Goal: Information Seeking & Learning: Check status

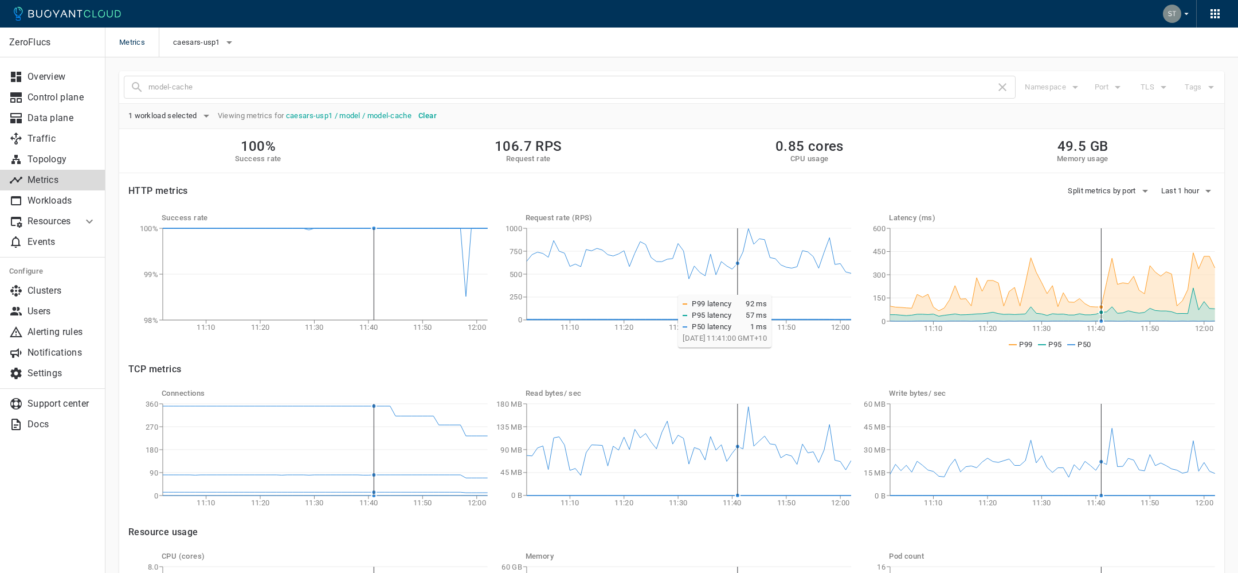
scroll to position [21, 0]
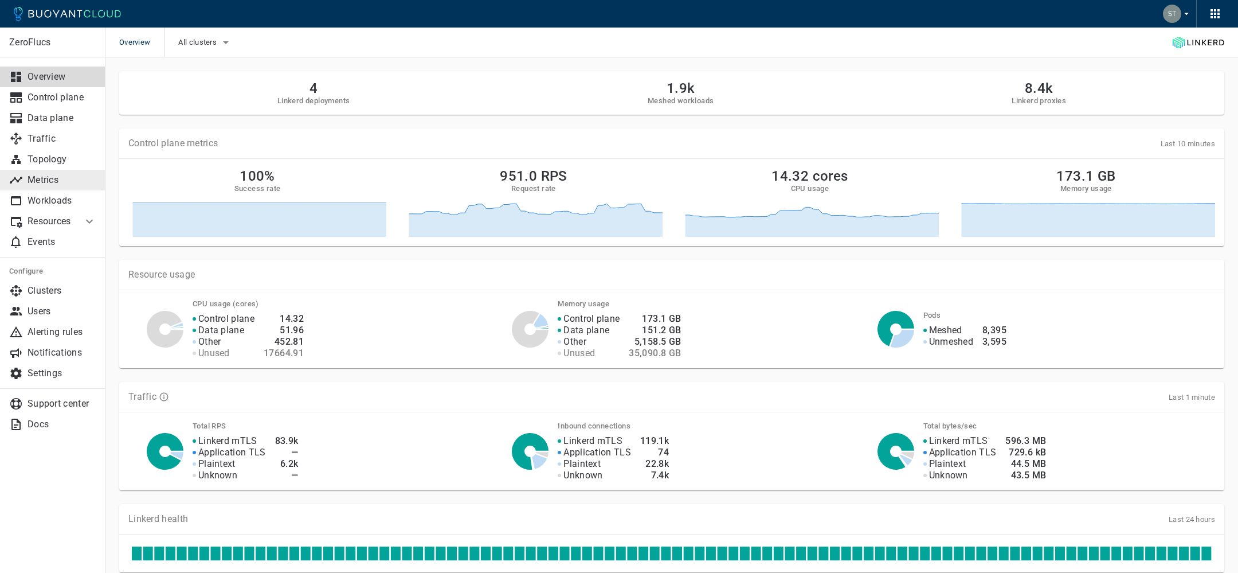
click at [53, 174] on p "Metrics" at bounding box center [62, 179] width 69 height 11
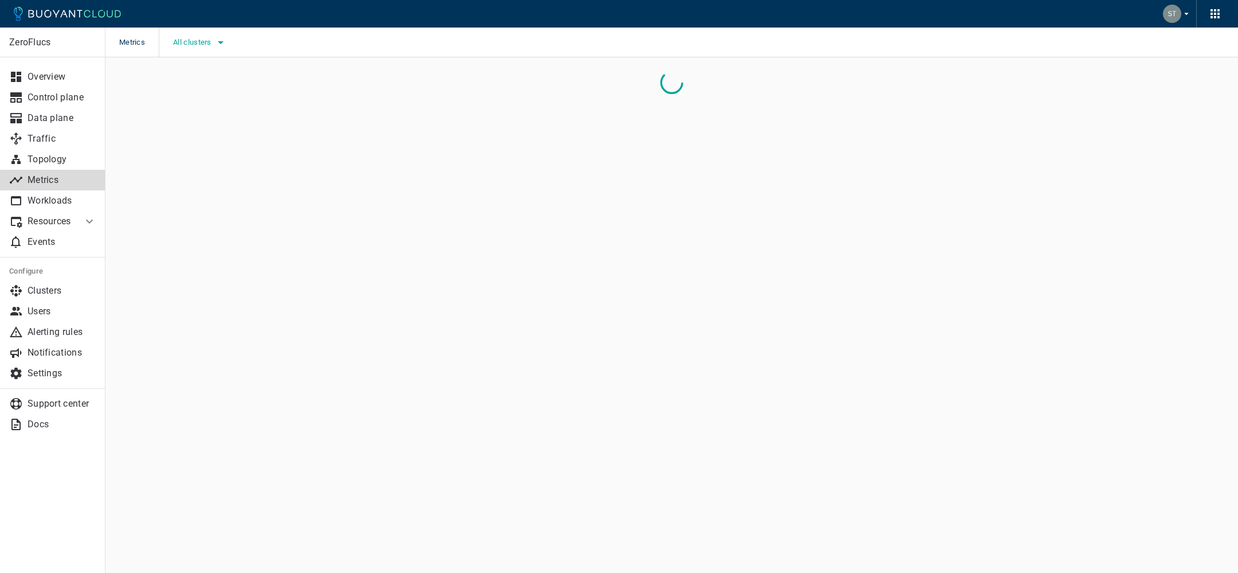
click at [209, 45] on span "All clusters" at bounding box center [193, 42] width 41 height 9
click at [232, 80] on span "caesars-usp1" at bounding box center [229, 77] width 56 height 11
click at [195, 80] on input "caesars-usp1" at bounding box center [189, 77] width 14 height 14
checkbox input "true"
click at [621, 156] on div at bounding box center [619, 286] width 1238 height 573
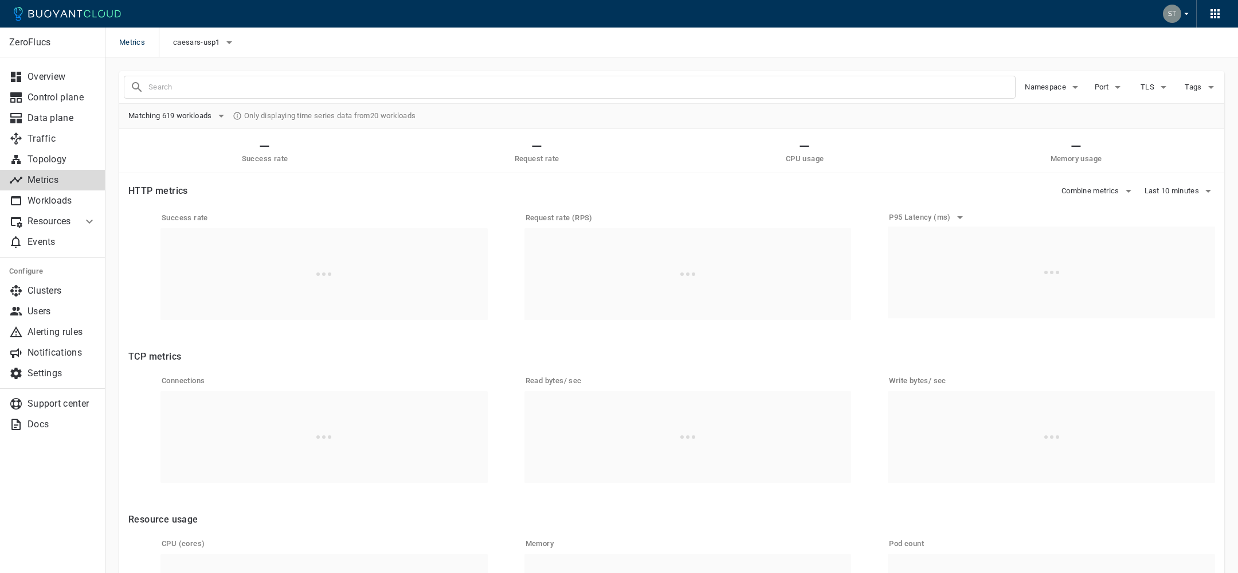
drag, startPoint x: 334, startPoint y: 66, endPoint x: 327, endPoint y: 74, distance: 10.1
click at [334, 66] on div at bounding box center [565, 82] width 901 height 32
click at [324, 80] on input "text" at bounding box center [581, 87] width 867 height 16
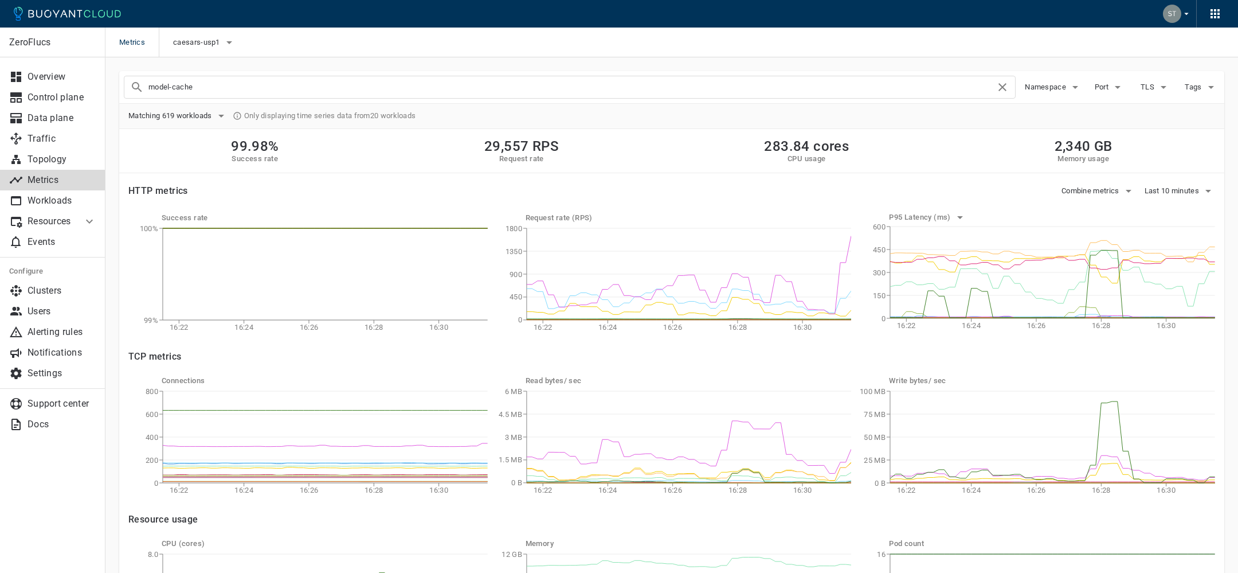
type input "model-cache"
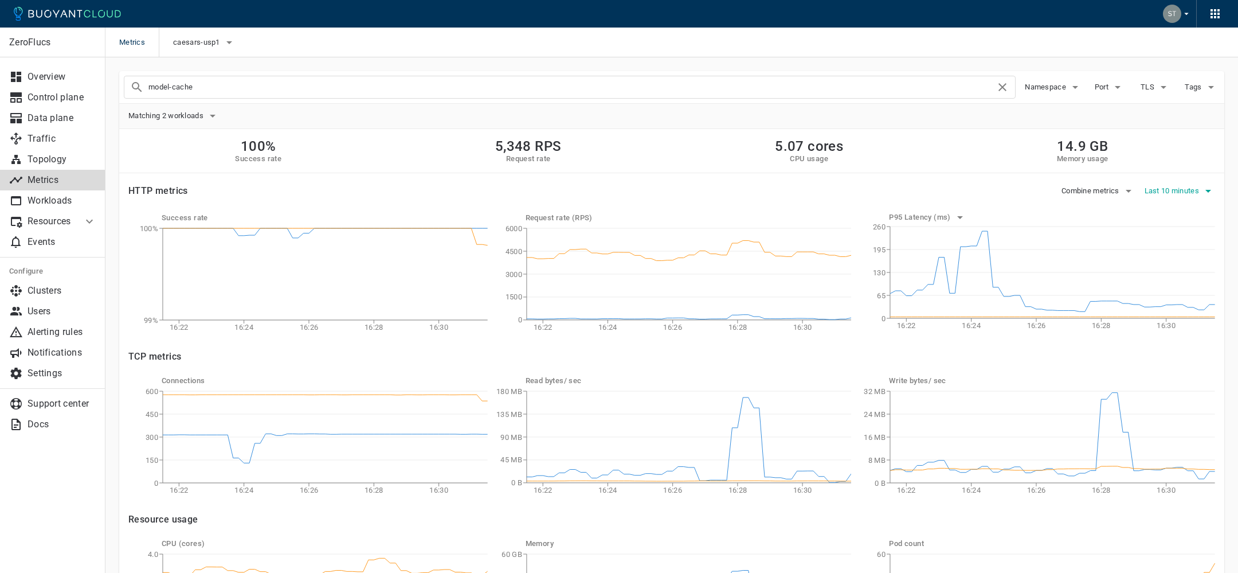
click at [1167, 187] on span "Last 10 minutes" at bounding box center [1172, 190] width 57 height 9
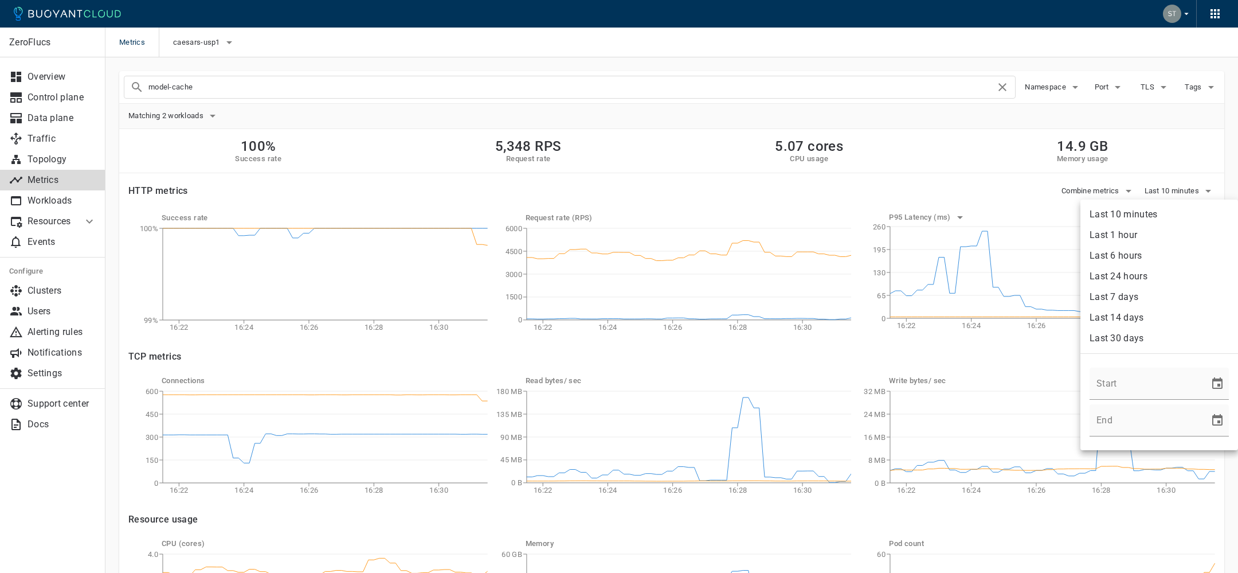
click at [1151, 237] on li "Last 1 hour" at bounding box center [1159, 235] width 158 height 21
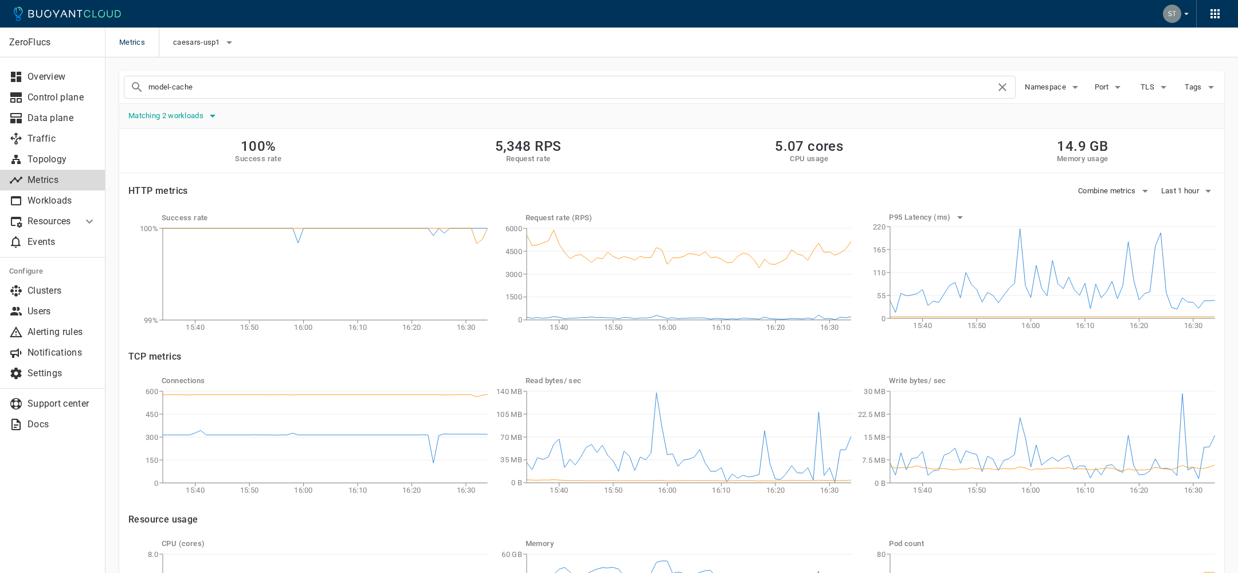
click at [187, 108] on button "Matching 2 workloads" at bounding box center [173, 115] width 91 height 17
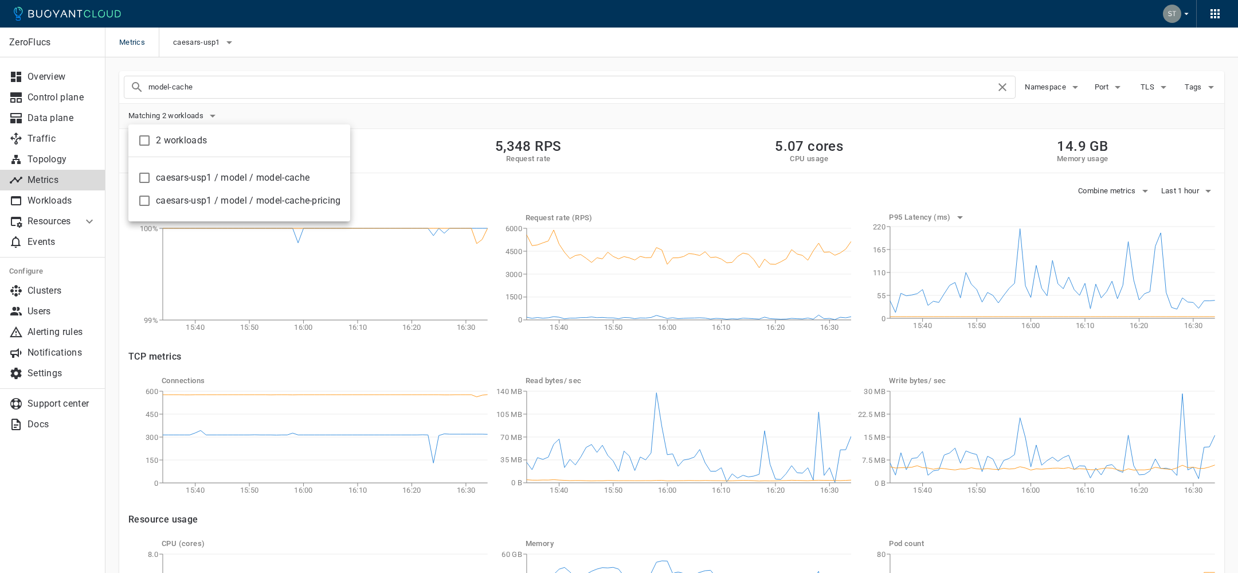
click at [219, 172] on span "caesars-usp1 / model / model-cache" at bounding box center [248, 177] width 185 height 11
checkbox input "true"
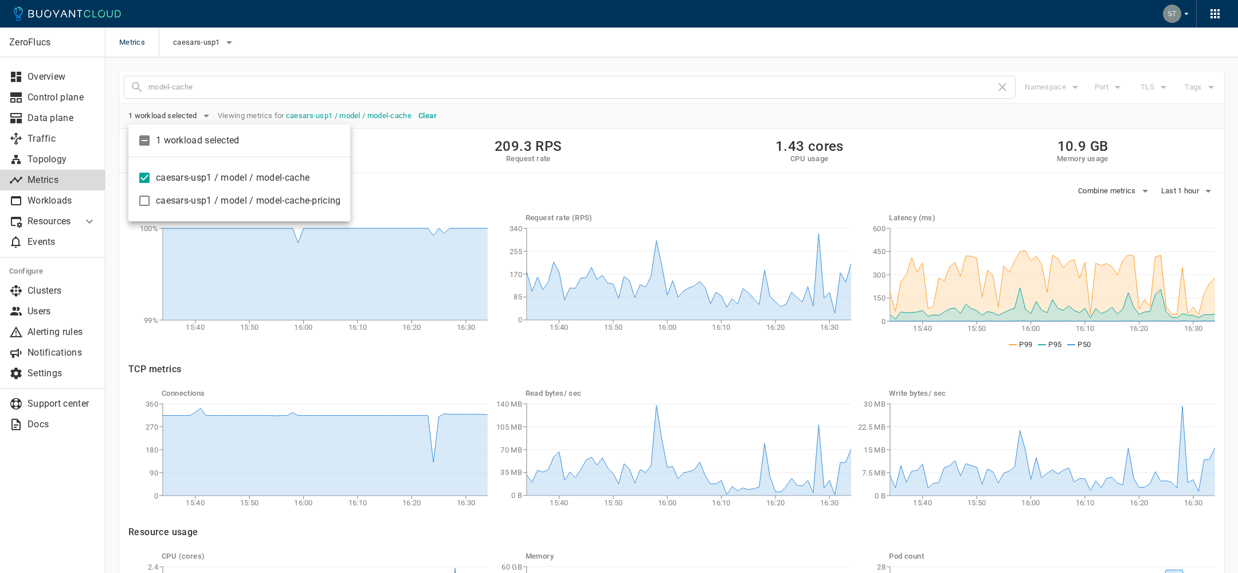
click at [1193, 326] on div at bounding box center [619, 286] width 1238 height 573
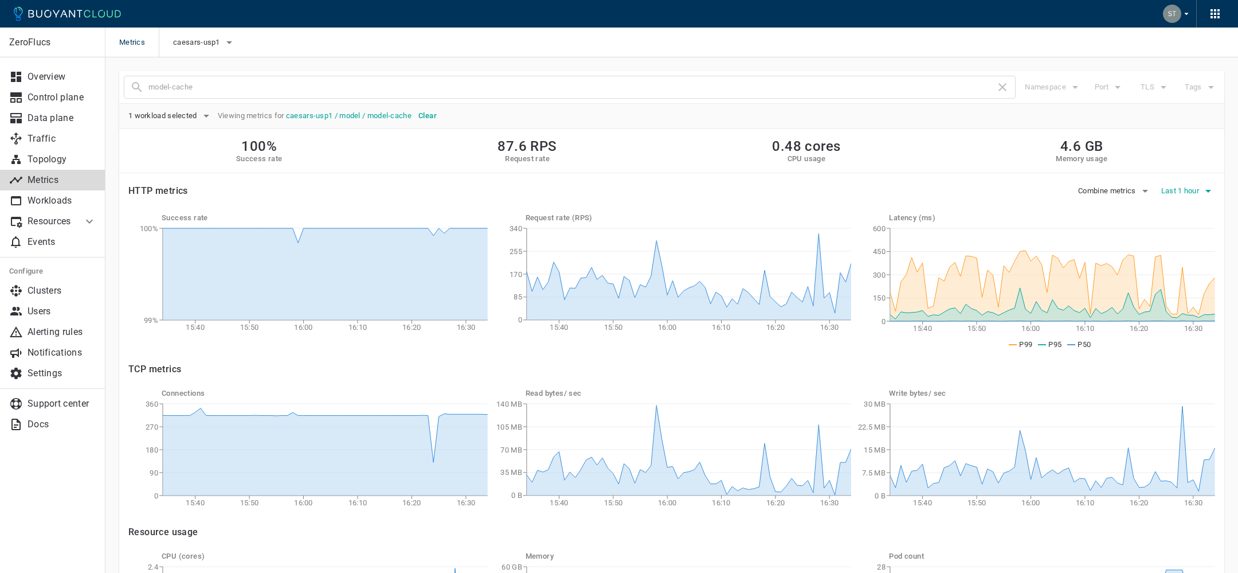
click at [1193, 191] on span "Last 1 hour" at bounding box center [1181, 190] width 40 height 9
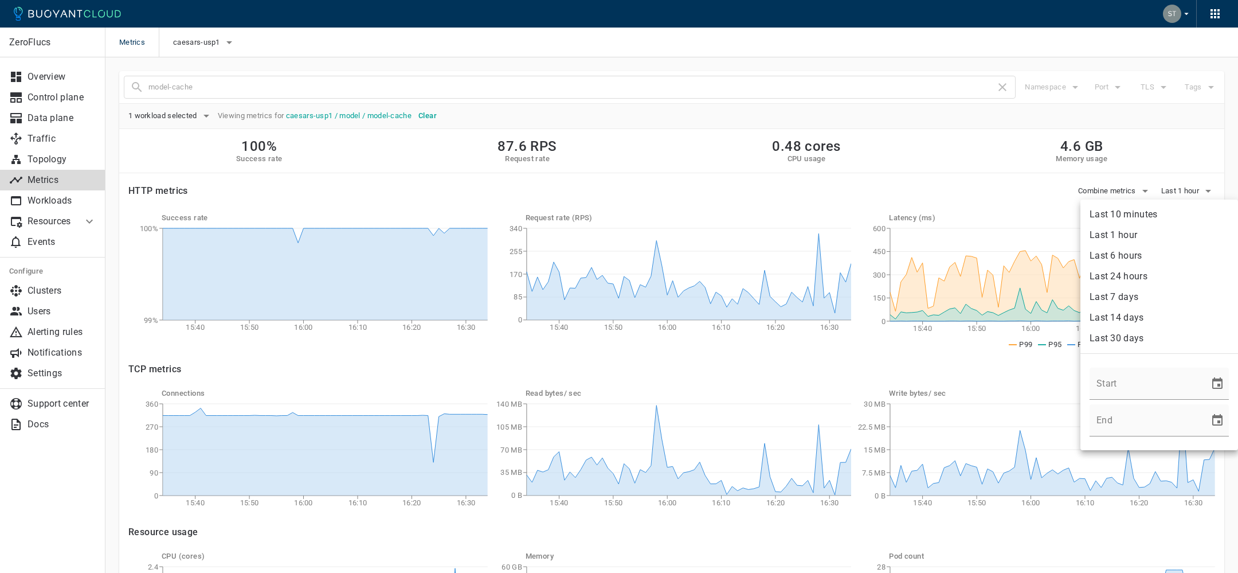
click at [1165, 233] on li "Last 1 hour" at bounding box center [1159, 235] width 158 height 21
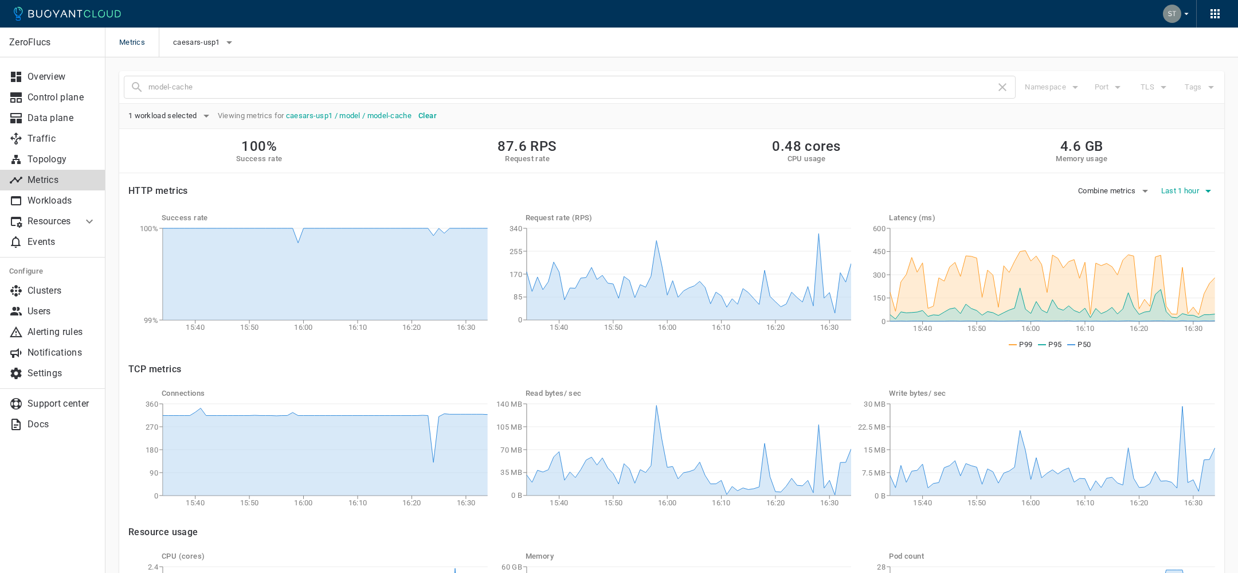
click at [1186, 185] on button "Last 1 hour" at bounding box center [1188, 190] width 54 height 17
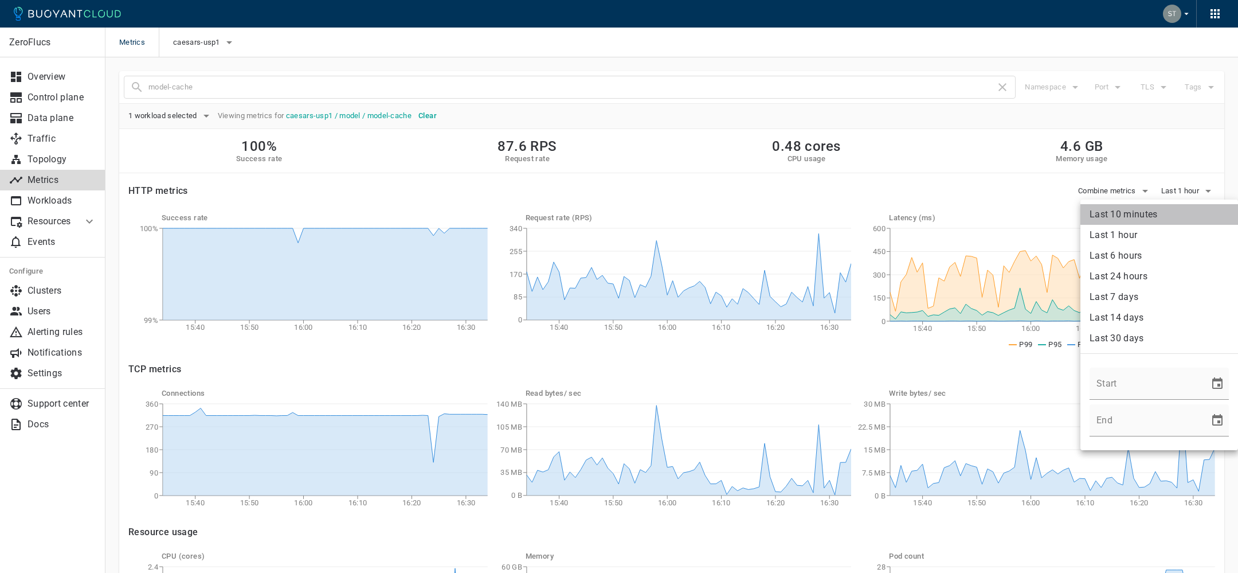
click at [1179, 210] on li "Last 10 minutes" at bounding box center [1159, 214] width 158 height 21
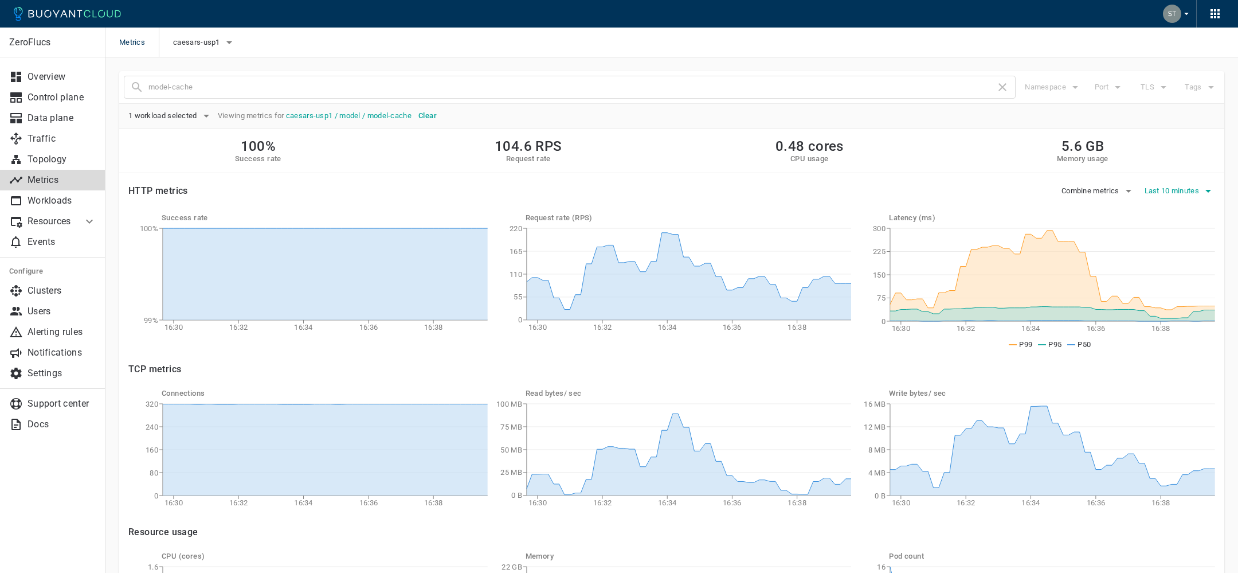
click at [1194, 189] on span "Last 10 minutes" at bounding box center [1172, 190] width 57 height 9
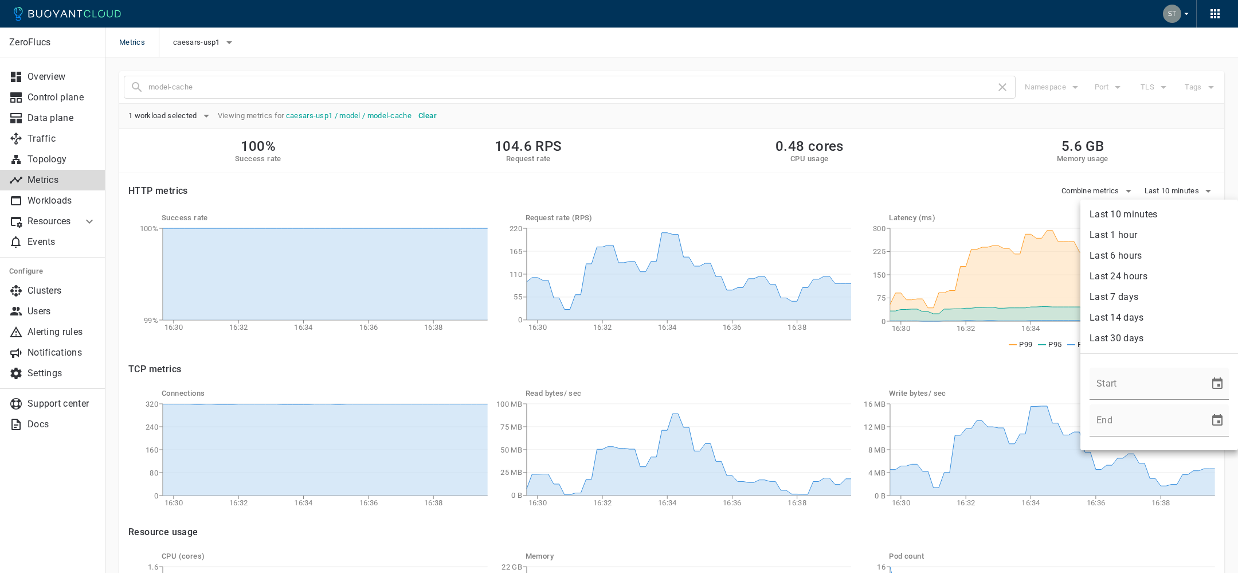
click at [1184, 228] on li "Last 1 hour" at bounding box center [1159, 235] width 158 height 21
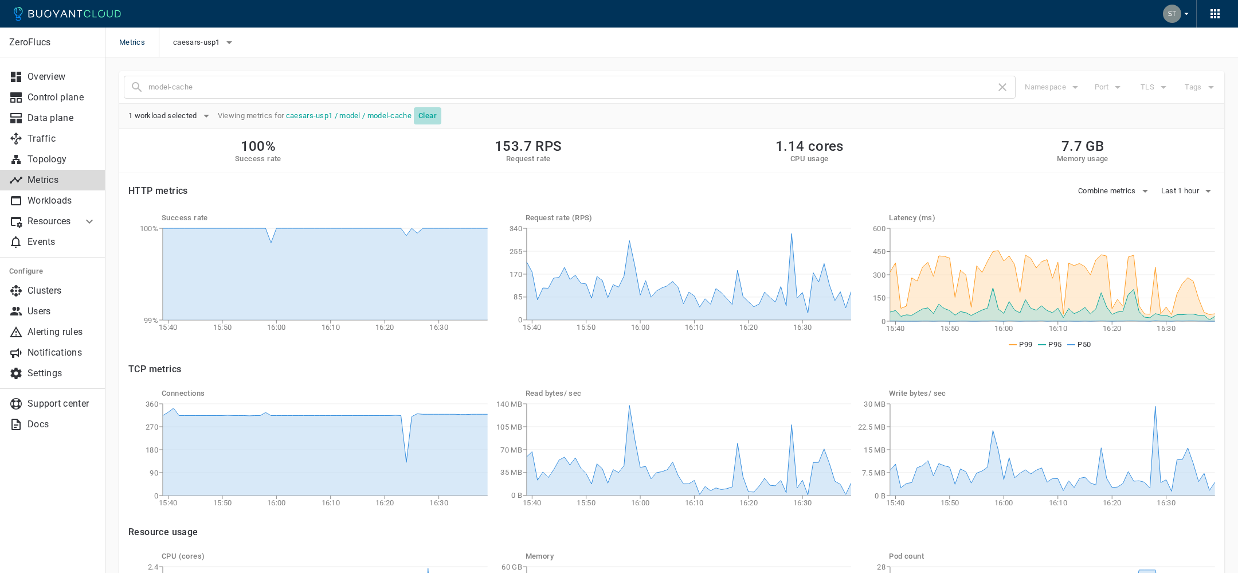
click at [436, 119] on h5 "Clear" at bounding box center [427, 115] width 18 height 9
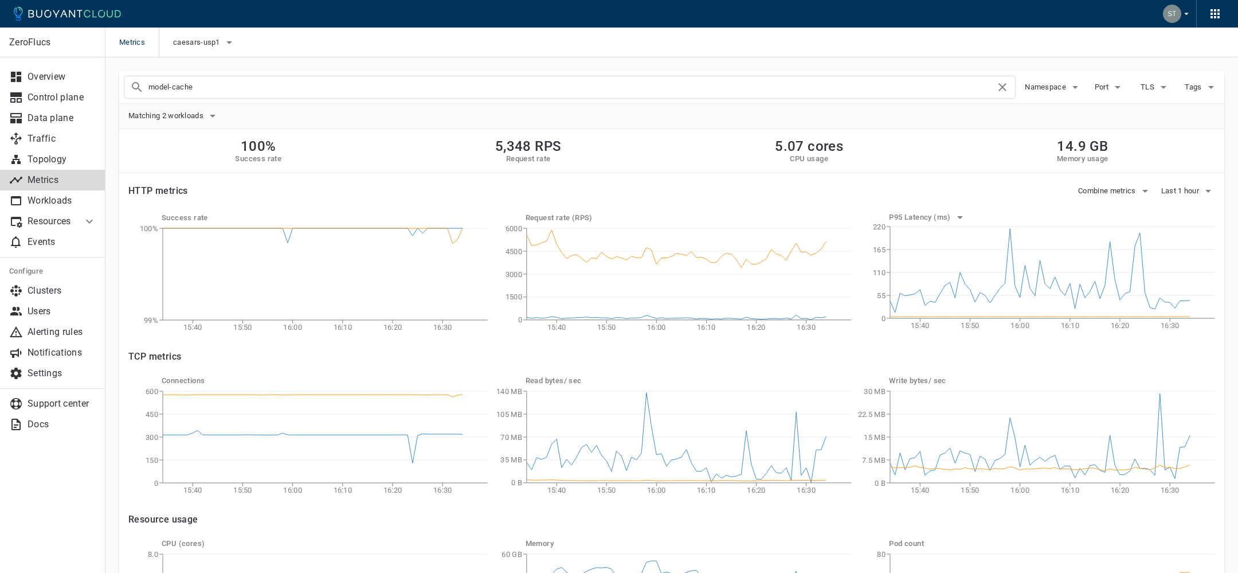
click at [426, 94] on input "model-cache" at bounding box center [571, 87] width 847 height 16
type input "book-processor"
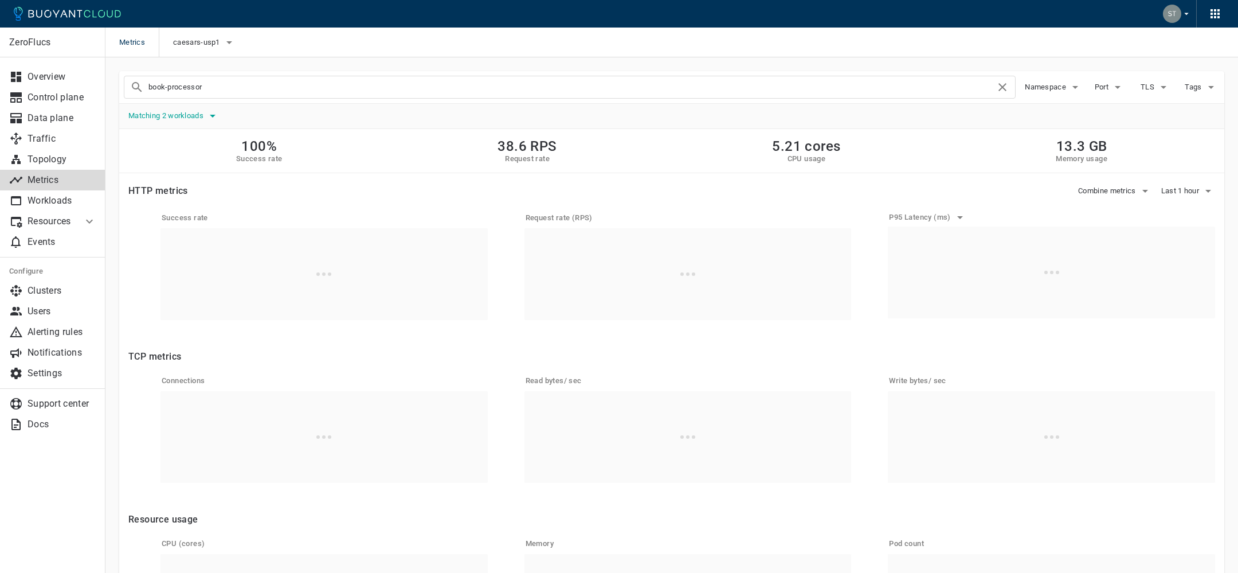
click at [174, 109] on button "Matching 2 workloads" at bounding box center [173, 115] width 91 height 17
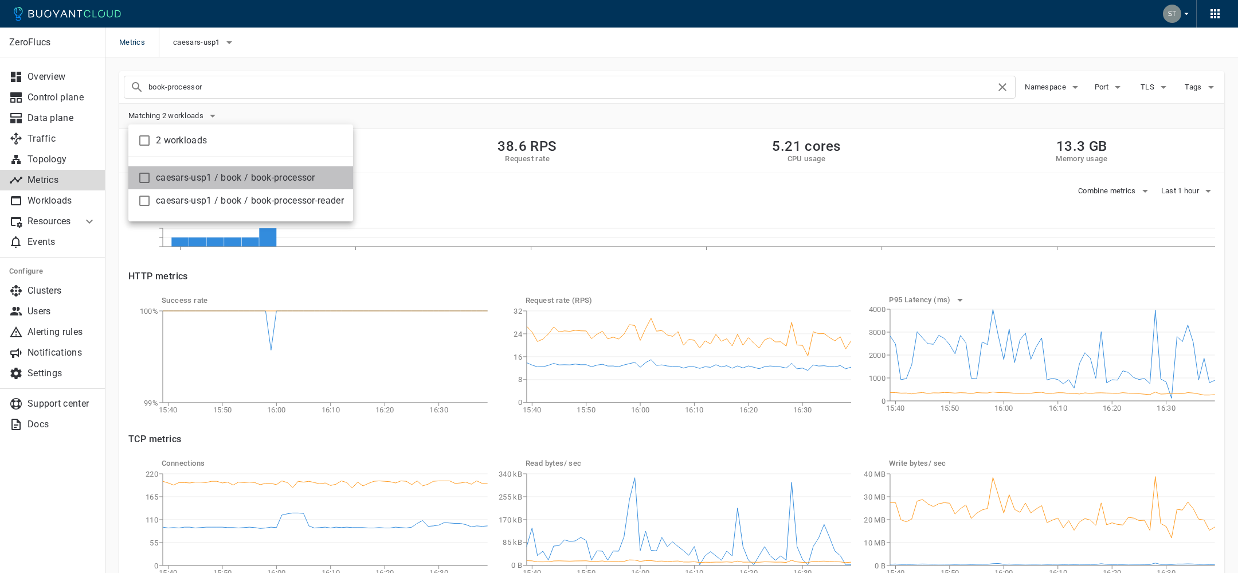
click at [253, 175] on span "caesars-usp1 / book / book-processor" at bounding box center [250, 177] width 188 height 11
checkbox input "true"
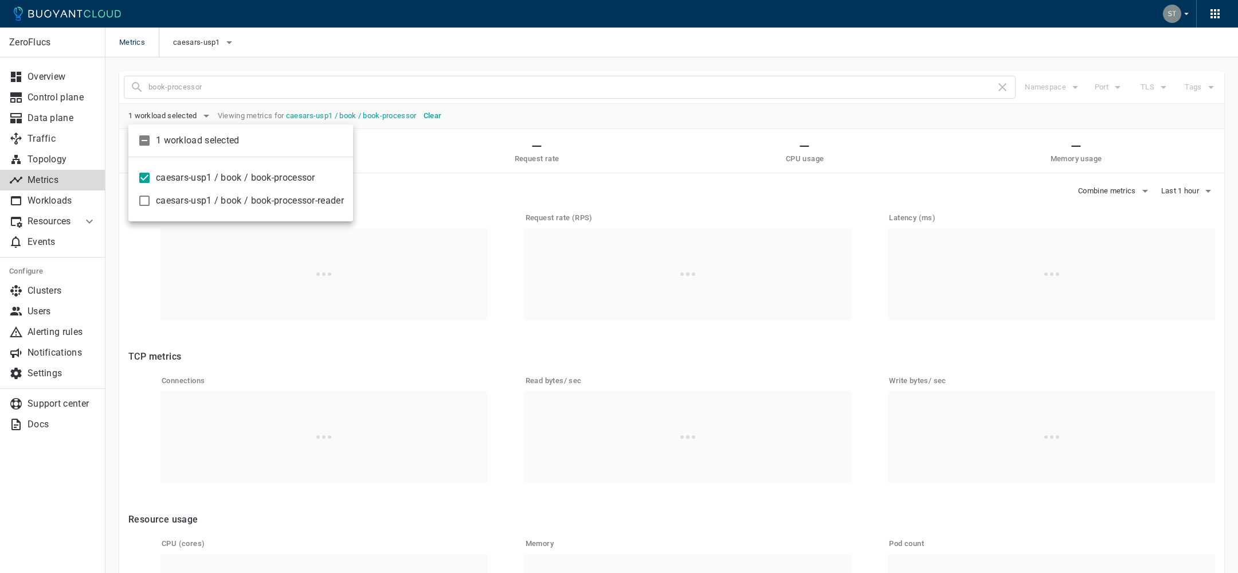
click at [677, 172] on div at bounding box center [619, 286] width 1238 height 573
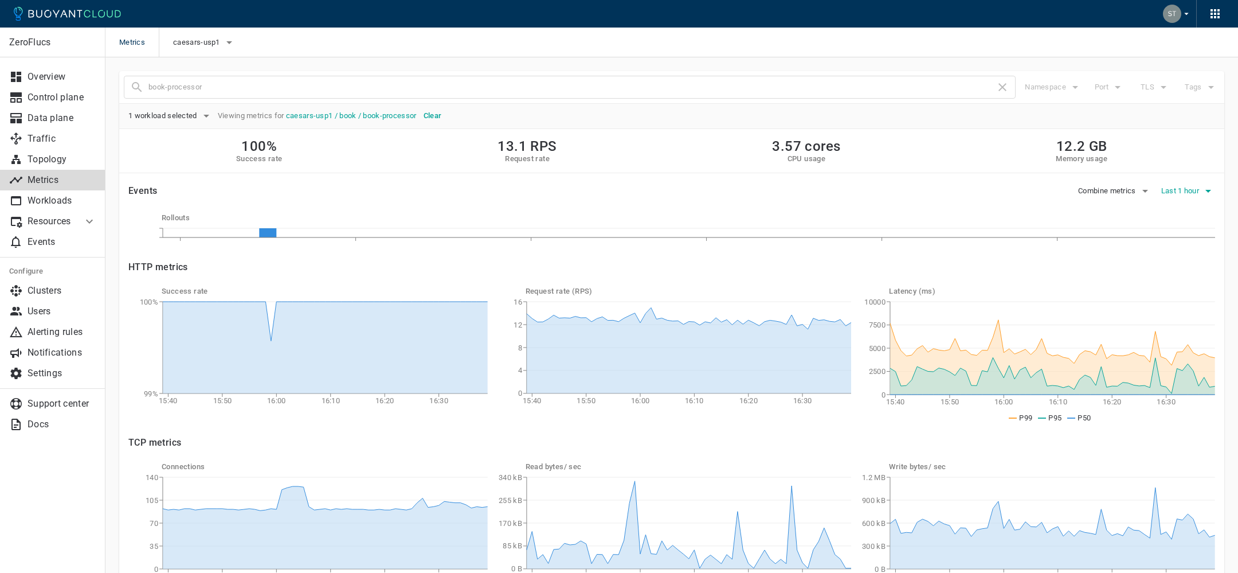
click at [1169, 189] on span "Last 1 hour" at bounding box center [1181, 190] width 40 height 9
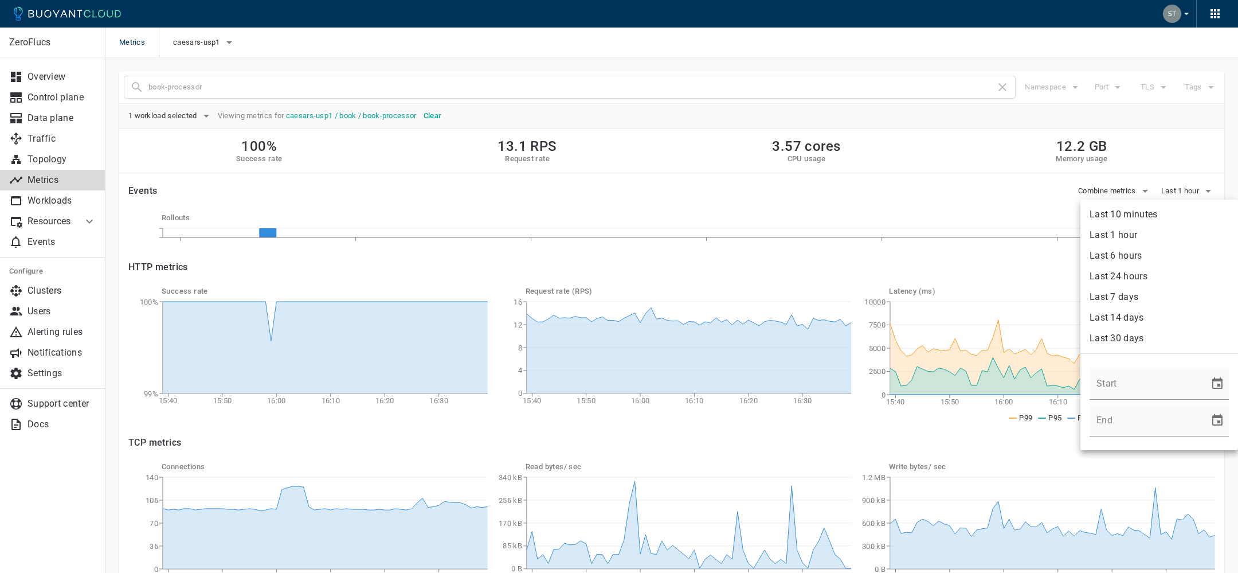
click at [1131, 298] on li "Last 7 days" at bounding box center [1159, 297] width 158 height 21
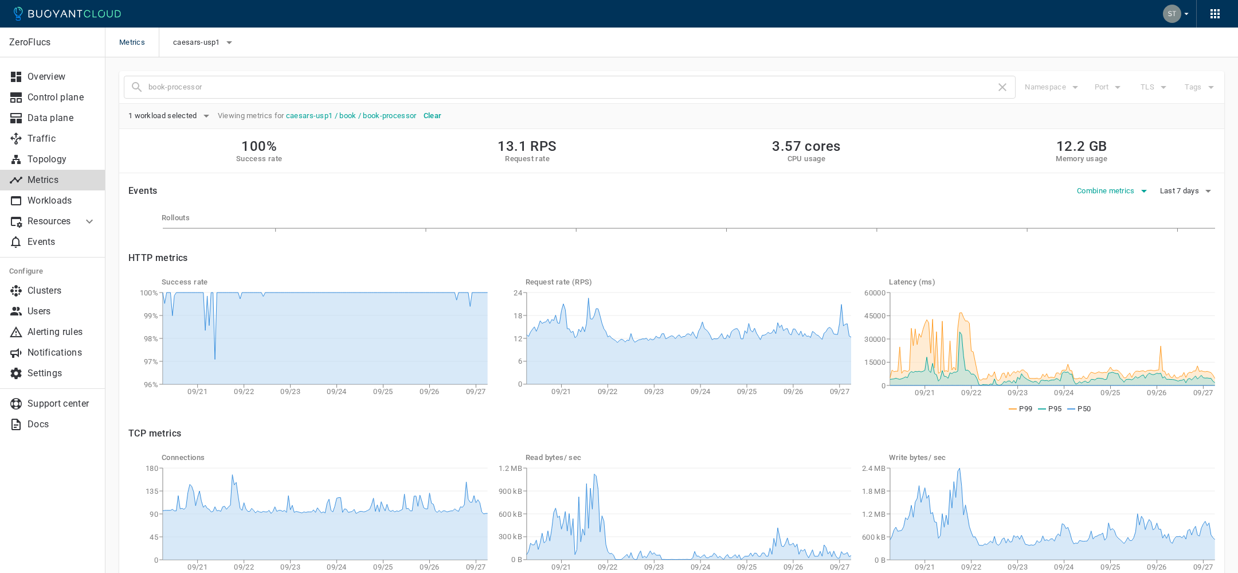
click at [1143, 187] on icon "button" at bounding box center [1144, 191] width 14 height 14
click at [995, 219] on div at bounding box center [619, 286] width 1238 height 573
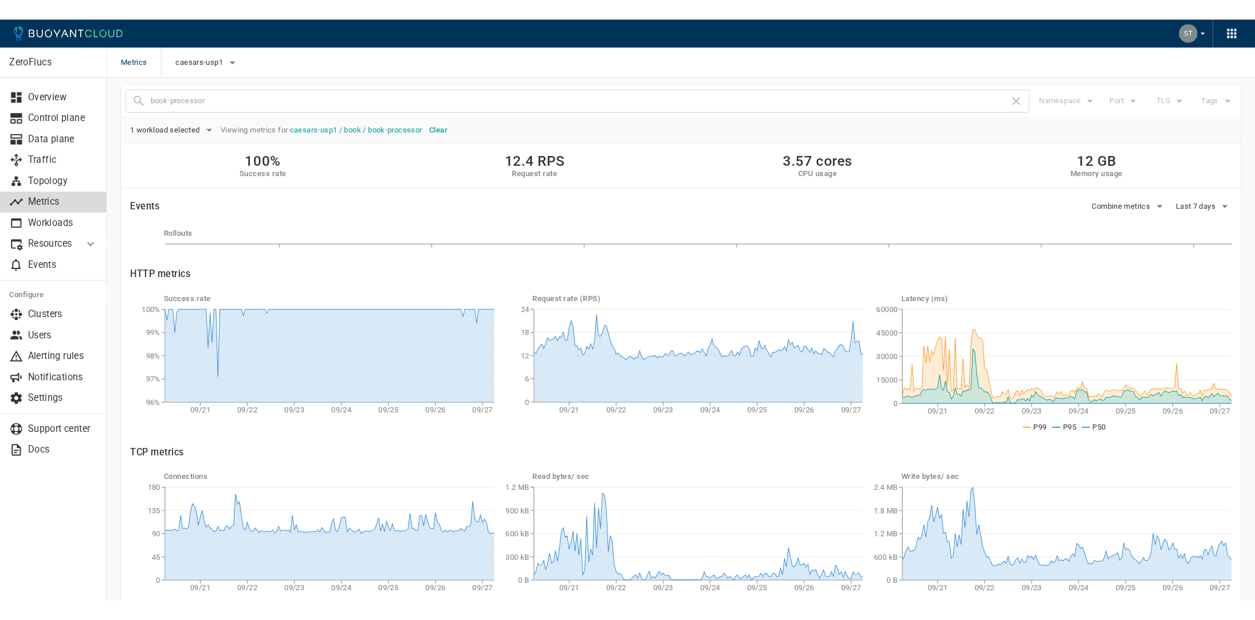
scroll to position [16, 0]
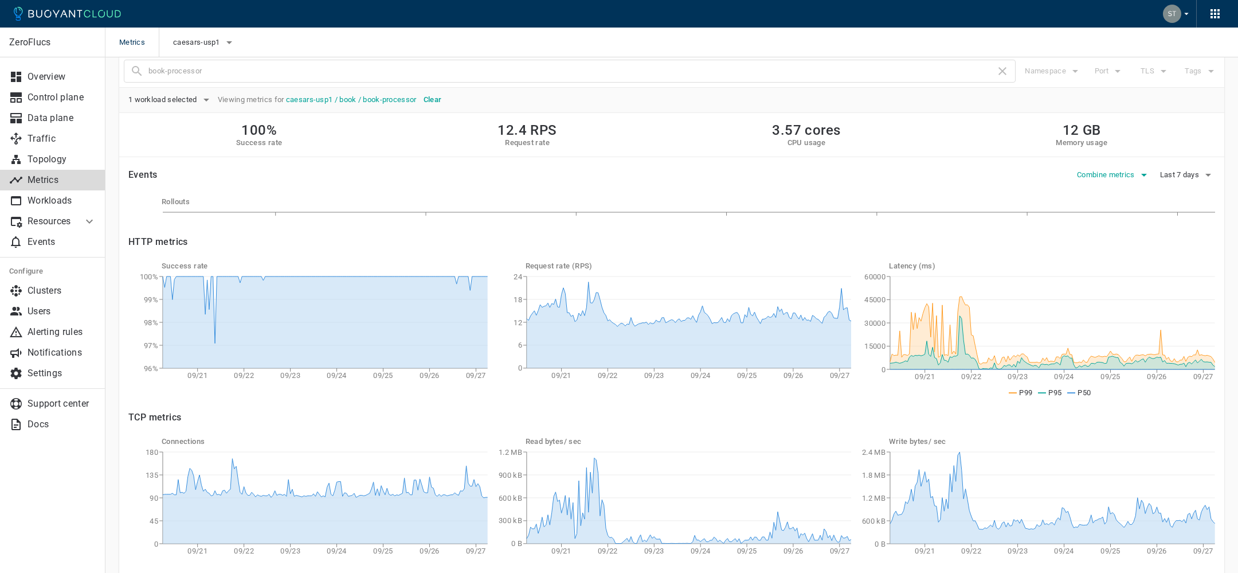
click at [1110, 177] on span "Combine metrics" at bounding box center [1107, 174] width 60 height 9
click at [1108, 222] on span "Port" at bounding box center [1153, 217] width 101 height 11
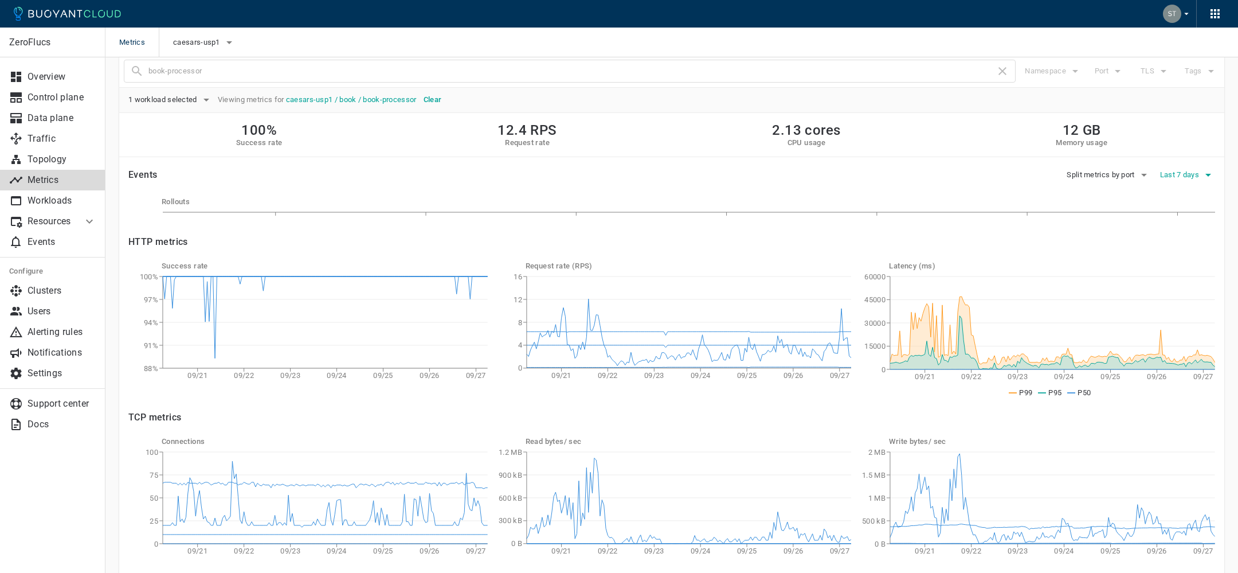
click at [1182, 165] on div "Last 7 days" at bounding box center [1183, 170] width 64 height 26
click at [1183, 173] on span "Last 7 days" at bounding box center [1180, 174] width 41 height 9
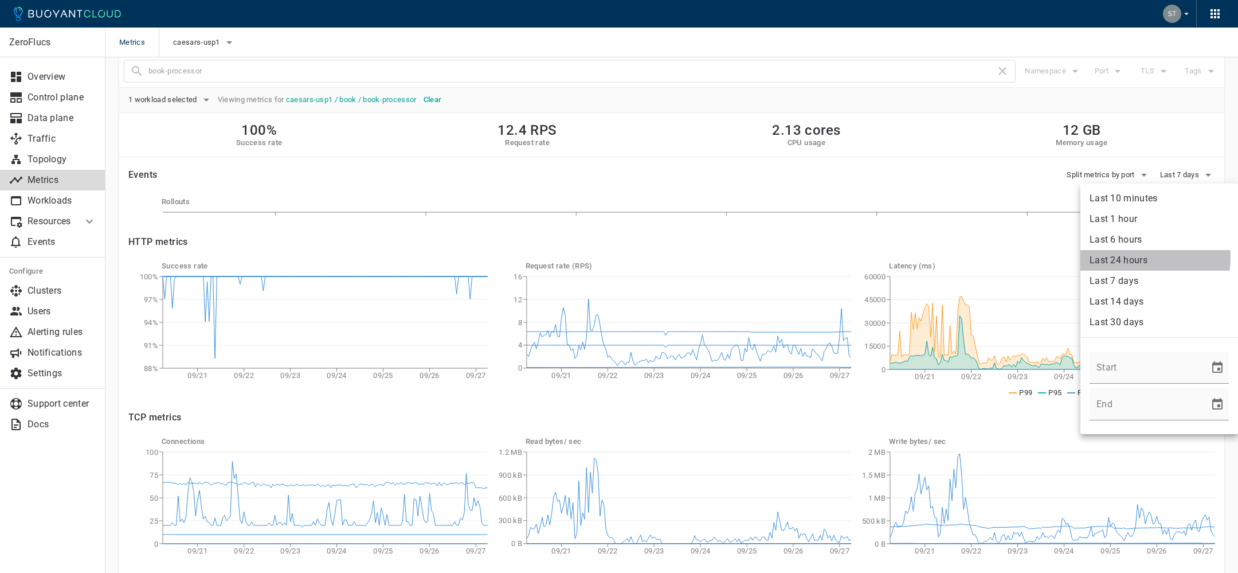
click at [1140, 257] on li "Last 24 hours" at bounding box center [1159, 260] width 158 height 21
